Goal: Information Seeking & Learning: Find specific fact

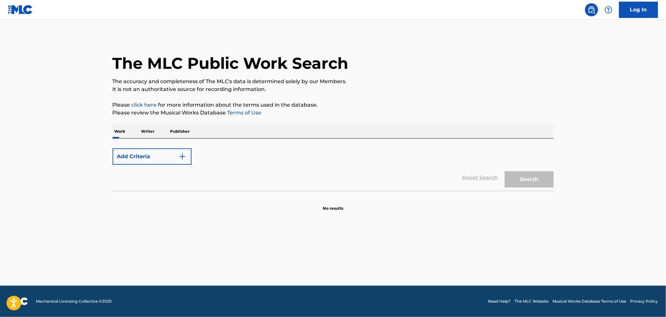
click at [159, 160] on button "Add Criteria" at bounding box center [152, 156] width 79 height 16
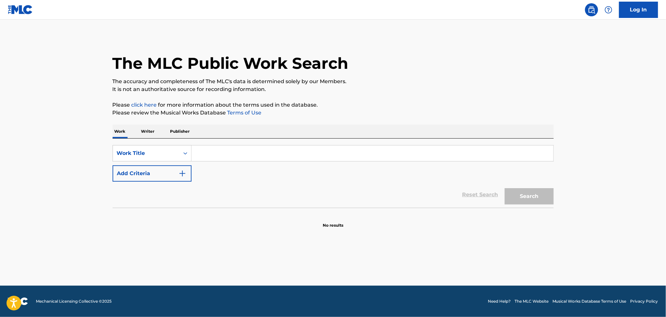
click at [226, 154] on input "Search Form" at bounding box center [372, 153] width 362 height 16
paste input "Nonchalant"
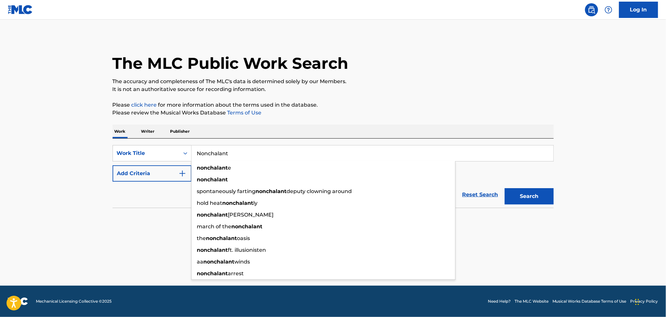
type input "Nonchalant"
click at [160, 175] on button "Add Criteria" at bounding box center [152, 173] width 79 height 16
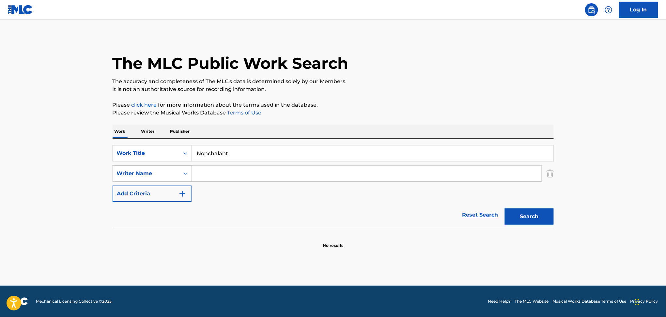
click at [219, 170] on input "Search Form" at bounding box center [366, 174] width 350 height 16
paste input "Keyanta Tyrone Bullard"
click at [223, 172] on input "Keyanta Tyrone Bullard" at bounding box center [366, 174] width 350 height 16
type input "Keyanta Bullard"
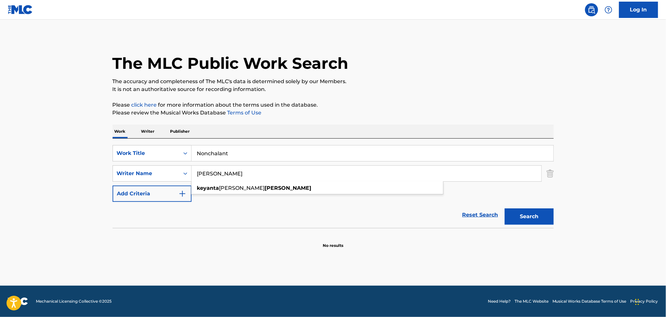
click at [505, 208] on button "Search" at bounding box center [529, 216] width 49 height 16
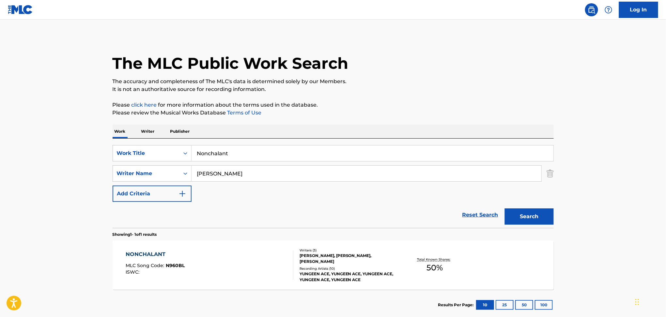
click at [233, 247] on div "NONCHALANT MLC Song Code : N960BL ISWC : Writers ( 3 ) RAYMOND PAULK JR, KEYANT…" at bounding box center [333, 265] width 441 height 49
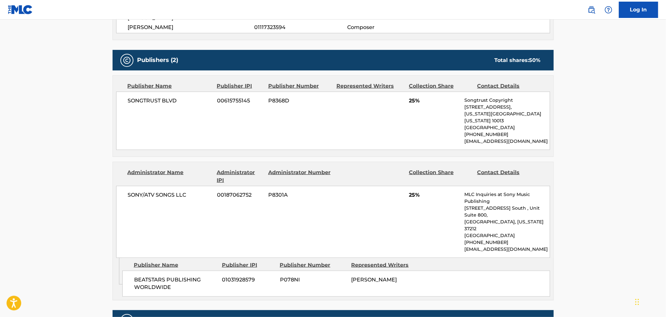
scroll to position [268, 0]
